Goal: Transaction & Acquisition: Subscribe to service/newsletter

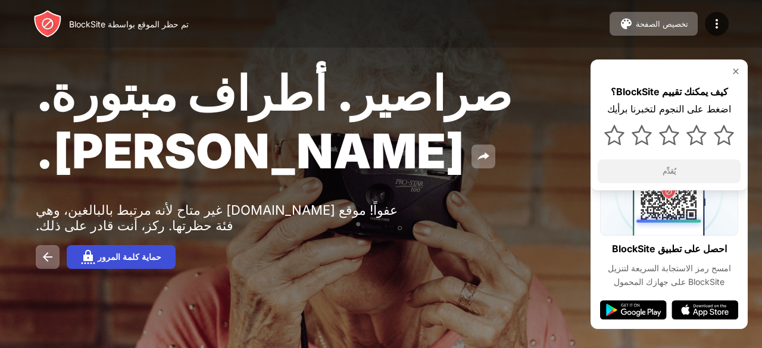
click at [114, 269] on button "حماية كلمة المرور" at bounding box center [121, 257] width 109 height 24
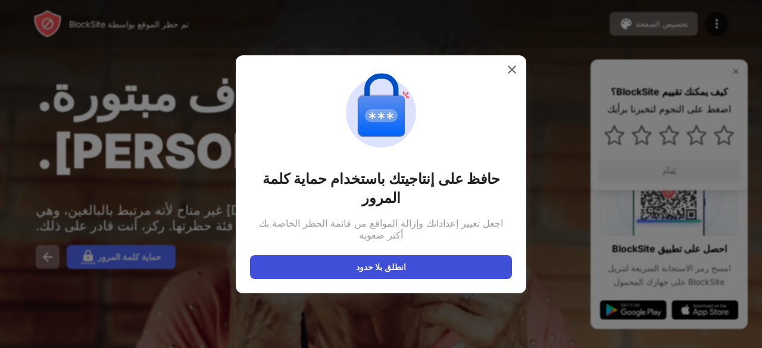
click at [304, 256] on button "انطلق بلا حدود" at bounding box center [381, 267] width 262 height 24
